Goal: Information Seeking & Learning: Learn about a topic

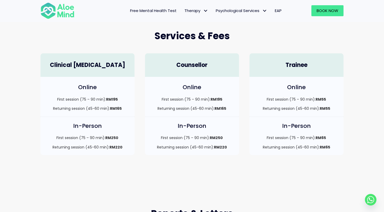
scroll to position [140, 0]
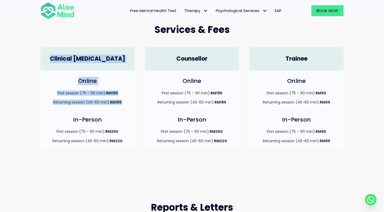
drag, startPoint x: 55, startPoint y: 61, endPoint x: 81, endPoint y: 110, distance: 55.0
click at [81, 109] on div "Clinical [MEDICAL_DATA] Online First session (75 – 90 min): RM195 Returning ses…" at bounding box center [87, 98] width 105 height 112
click at [81, 110] on div "Online First session (75 – 90 min): RM195 Returning session (45-60 min): RM165" at bounding box center [88, 91] width 94 height 40
drag, startPoint x: 58, startPoint y: 80, endPoint x: 87, endPoint y: 121, distance: 50.1
click at [87, 121] on div "Clinical [MEDICAL_DATA] Online First session (75 – 90 min): RM195 Returning ses…" at bounding box center [87, 98] width 105 height 112
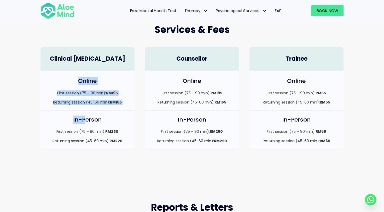
click at [87, 121] on h4 "In-Person" at bounding box center [88, 120] width 84 height 8
drag, startPoint x: 72, startPoint y: 93, endPoint x: 98, endPoint y: 131, distance: 46.5
click at [98, 131] on div "Clinical [MEDICAL_DATA] Online First session (75 – 90 min): RM195 Returning ses…" at bounding box center [87, 98] width 105 height 112
click at [98, 131] on p "First session (75 – 90 min): RM250" at bounding box center [88, 131] width 84 height 5
drag, startPoint x: 57, startPoint y: 82, endPoint x: 103, endPoint y: 139, distance: 73.3
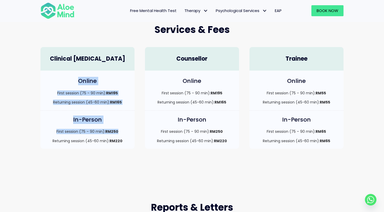
click at [103, 139] on div "Clinical [MEDICAL_DATA] Online First session (75 – 90 min): RM195 Returning ses…" at bounding box center [87, 98] width 105 height 112
click at [103, 139] on p "Returning session (45-60 min): RM220" at bounding box center [88, 140] width 84 height 5
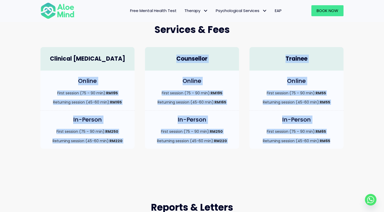
drag, startPoint x: 68, startPoint y: 81, endPoint x: 128, endPoint y: 160, distance: 98.7
click at [128, 160] on div "Services & Fees Clinical [MEDICAL_DATA] Online First session (75 – 90 min): RM1…" at bounding box center [192, 86] width 384 height 178
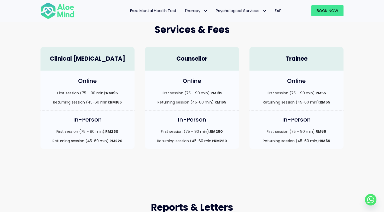
click at [128, 160] on div "Services & Fees Clinical [MEDICAL_DATA] Online First session (75 – 90 min): RM1…" at bounding box center [192, 86] width 384 height 178
drag, startPoint x: 79, startPoint y: 123, endPoint x: 95, endPoint y: 139, distance: 21.8
click at [95, 138] on div "In-Person First session (75 – 90 min): RM250 Returning session (45-60 min): RM2…" at bounding box center [88, 130] width 94 height 38
click at [95, 139] on p "Returning session (45-60 min): RM220" at bounding box center [88, 140] width 84 height 5
drag, startPoint x: 108, startPoint y: 138, endPoint x: 74, endPoint y: 134, distance: 34.5
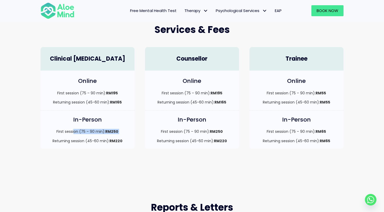
click at [74, 134] on div "First session (75 – 90 min): RM250 Returning session (45-60 min): RM220" at bounding box center [88, 136] width 84 height 15
click at [74, 134] on p "First session (75 – 90 min): RM250" at bounding box center [88, 131] width 84 height 5
drag, startPoint x: 74, startPoint y: 134, endPoint x: 80, endPoint y: 143, distance: 11.0
click at [79, 141] on div "First session (75 – 90 min): RM250 Returning session (45-60 min): RM220" at bounding box center [88, 136] width 84 height 15
click at [80, 143] on p "Returning session (45-60 min): RM220" at bounding box center [88, 140] width 84 height 5
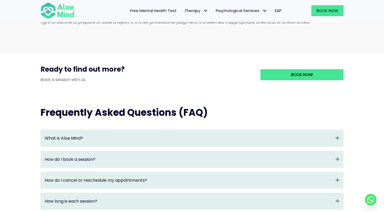
scroll to position [466, 0]
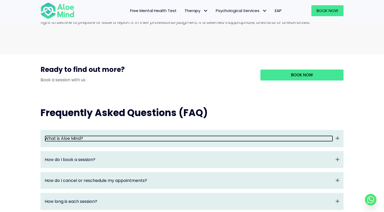
click at [71, 141] on link "What is Aloe Mind?" at bounding box center [189, 138] width 289 height 6
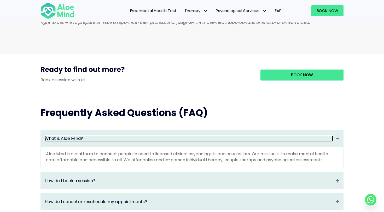
click at [71, 141] on link "What is Aloe Mind?" at bounding box center [189, 138] width 289 height 6
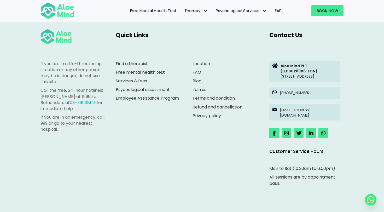
scroll to position [862, 0]
